Goal: Task Accomplishment & Management: Complete application form

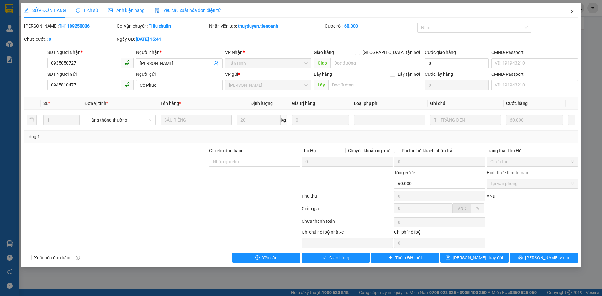
click at [572, 11] on icon "close" at bounding box center [572, 11] width 5 height 5
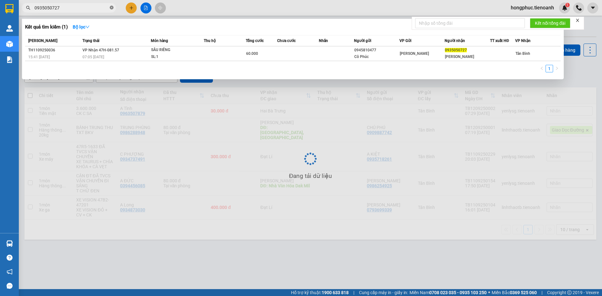
click at [110, 8] on icon "close-circle" at bounding box center [112, 8] width 4 height 4
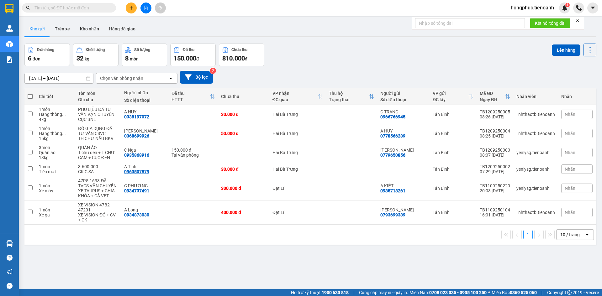
paste input "0966818539"
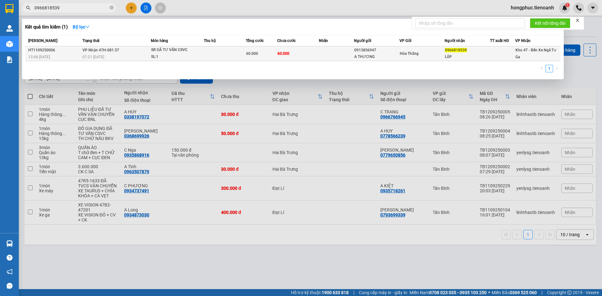
type input "0966818539"
click at [109, 56] on div "07:21 [DATE]" at bounding box center [116, 57] width 68 height 7
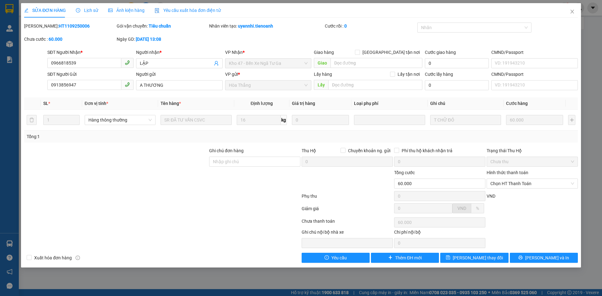
click at [86, 9] on span "Lịch sử" at bounding box center [87, 10] width 22 height 5
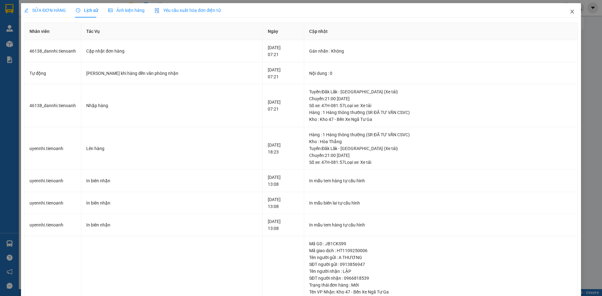
click at [570, 13] on icon "close" at bounding box center [572, 11] width 5 height 5
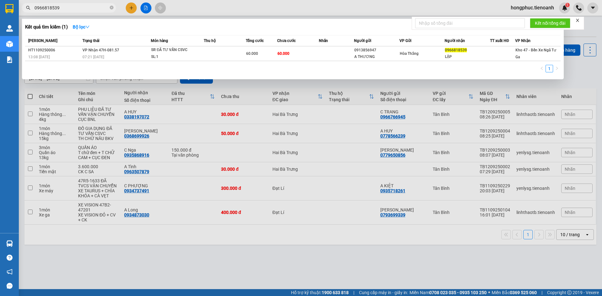
click at [61, 4] on span "0966818539" at bounding box center [69, 7] width 94 height 9
click at [64, 8] on input "0966818539" at bounding box center [71, 7] width 74 height 7
click at [111, 8] on icon "close-circle" at bounding box center [112, 8] width 4 height 4
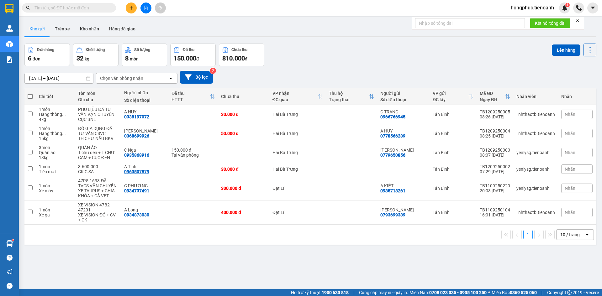
paste input "0984503479"
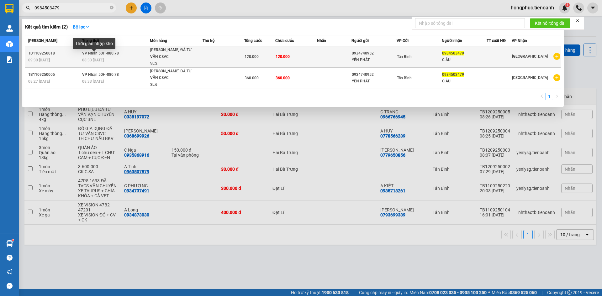
type input "0984503479"
click at [104, 58] on span "08:33 [DATE]" at bounding box center [93, 60] width 22 height 4
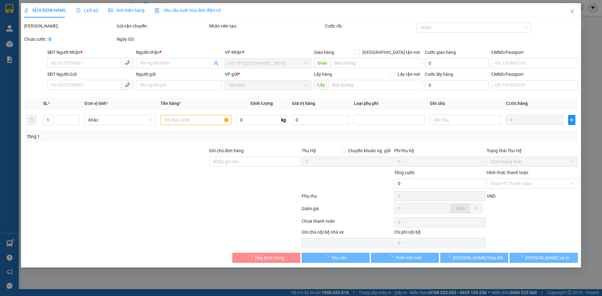
type input "0984503479"
type input "C ÂU"
type input "0934740952"
type input "YẾN PHÁT"
type input "120.000"
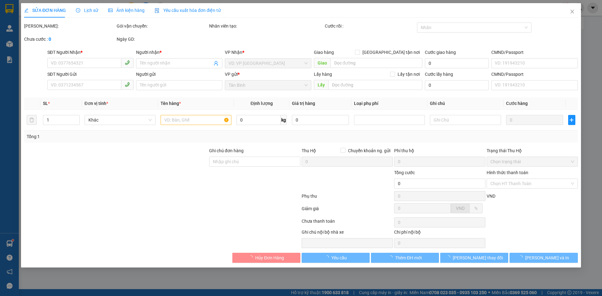
type input "120.000"
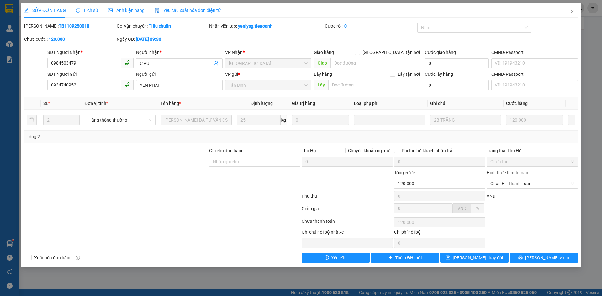
click at [91, 10] on span "Lịch sử" at bounding box center [87, 10] width 22 height 5
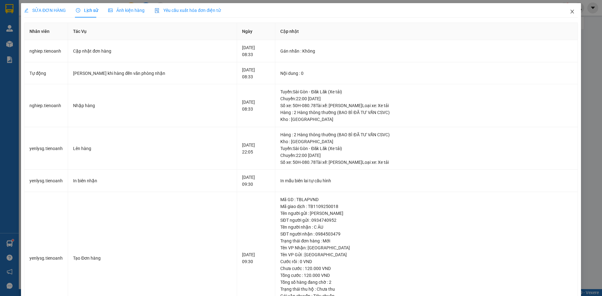
click at [570, 14] on icon "close" at bounding box center [572, 11] width 5 height 5
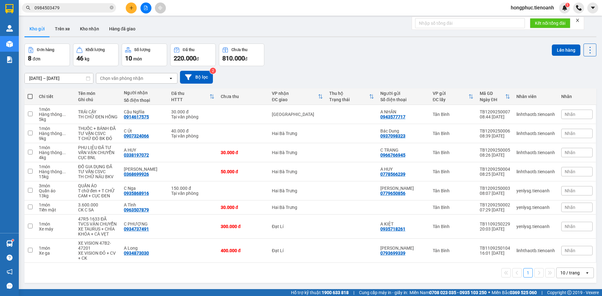
click at [89, 8] on input "0984503479" at bounding box center [71, 7] width 74 height 7
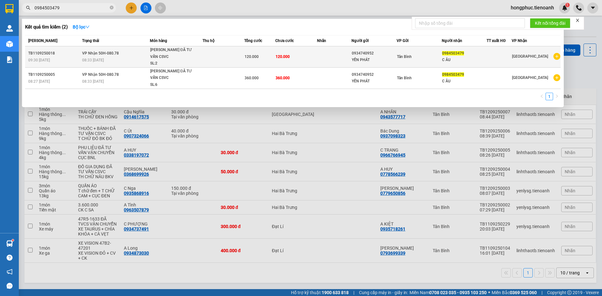
click at [272, 59] on td "120.000" at bounding box center [259, 56] width 31 height 21
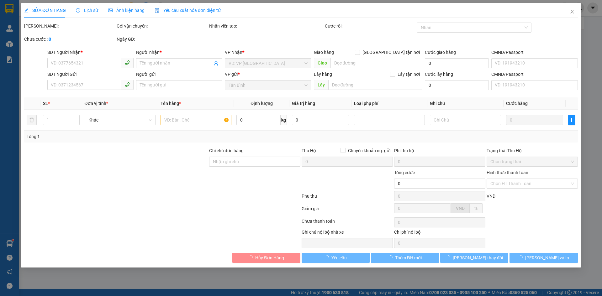
type input "0984503479"
type input "C ÂU"
type input "0934740952"
type input "YẾN PHÁT"
type input "120.000"
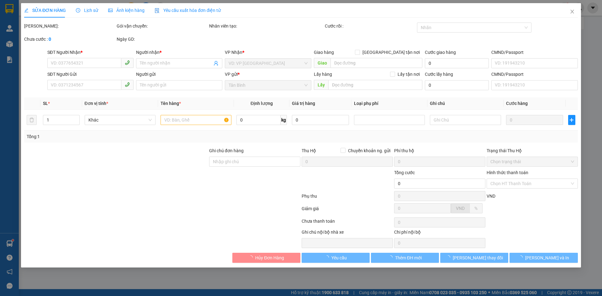
type input "120.000"
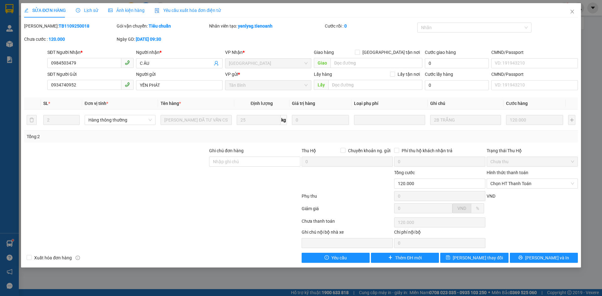
click at [82, 9] on span "Lịch sử" at bounding box center [87, 10] width 22 height 5
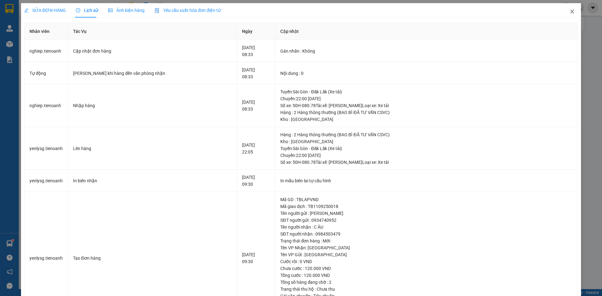
drag, startPoint x: 566, startPoint y: 10, endPoint x: 477, endPoint y: 0, distance: 89.3
click at [570, 10] on icon "close" at bounding box center [572, 11] width 5 height 5
